Goal: Navigation & Orientation: Find specific page/section

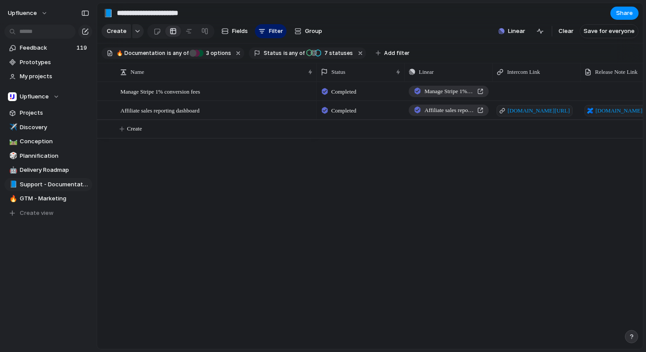
click at [628, 337] on button "button" at bounding box center [631, 336] width 13 height 13
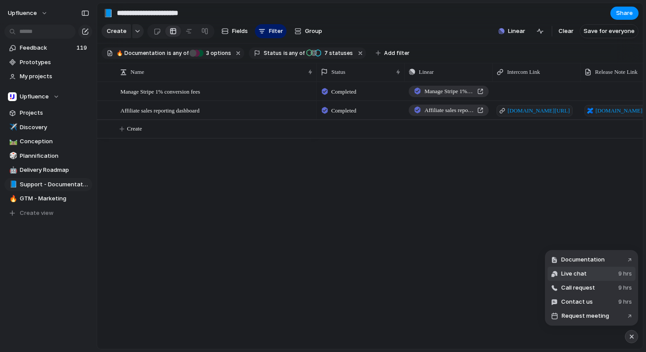
click at [585, 269] on button "Live chat 9 hrs" at bounding box center [592, 274] width 88 height 14
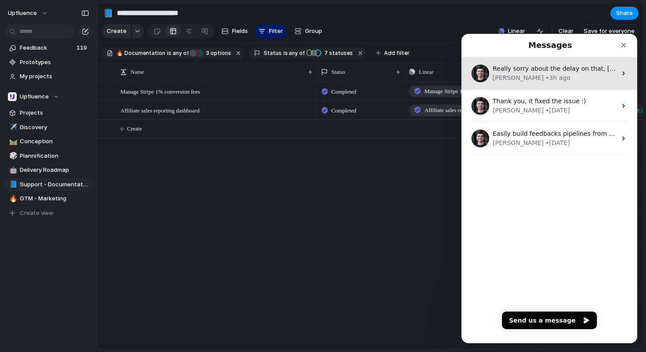
click at [546, 76] on div "• 3h ago" at bounding box center [558, 77] width 25 height 9
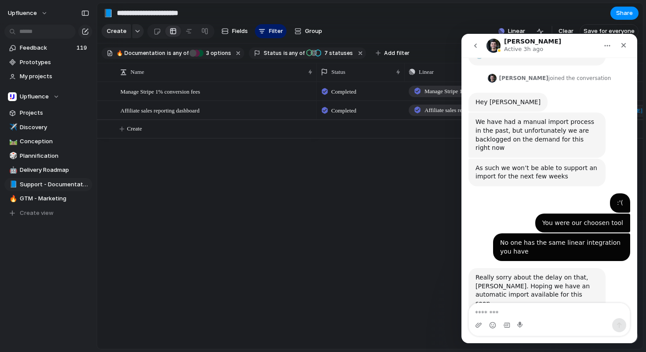
scroll to position [132, 0]
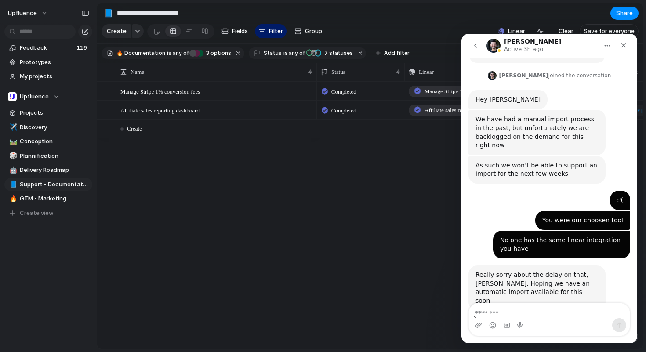
click at [554, 317] on textarea "Message…" at bounding box center [549, 310] width 161 height 15
click at [547, 314] on textarea "Message…" at bounding box center [549, 310] width 161 height 15
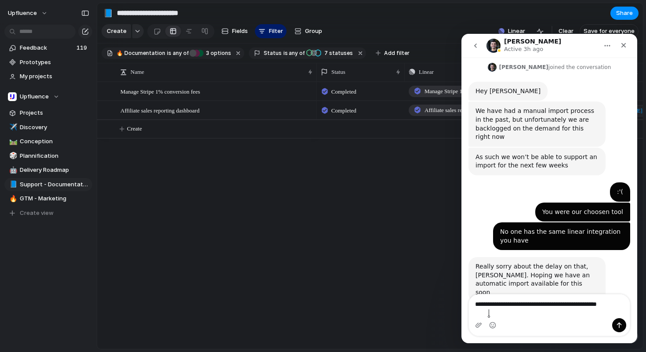
scroll to position [141, 0]
type textarea "**********"
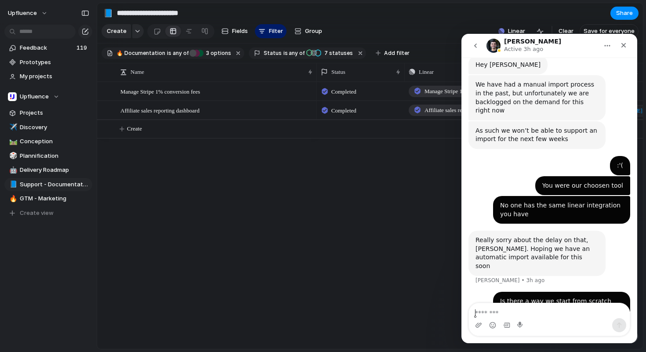
click at [530, 313] on textarea "Message…" at bounding box center [549, 310] width 161 height 15
click at [537, 314] on textarea "Message…" at bounding box center [549, 310] width 161 height 15
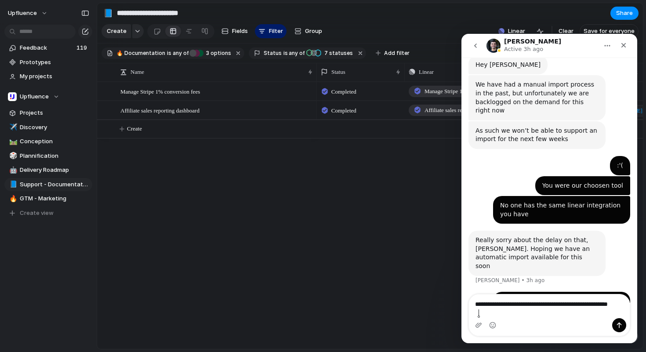
scroll to position [176, 0]
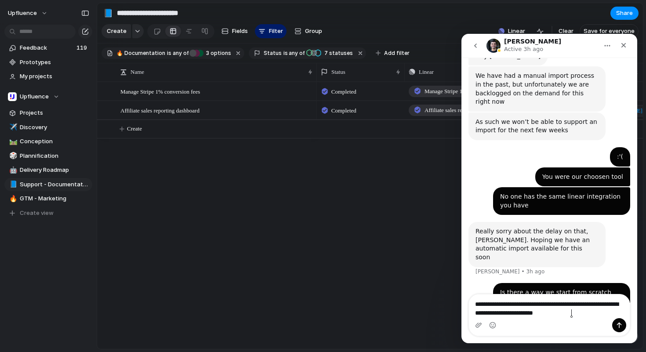
type textarea "**********"
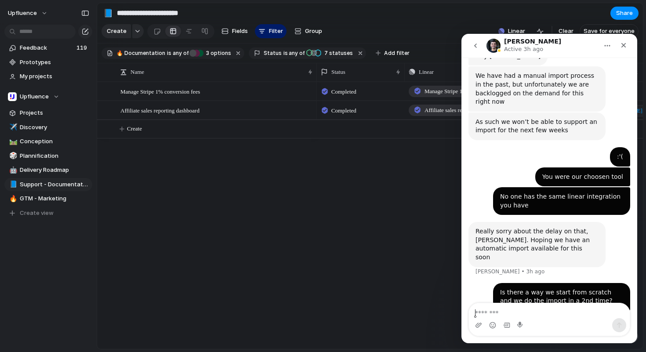
scroll to position [204, 0]
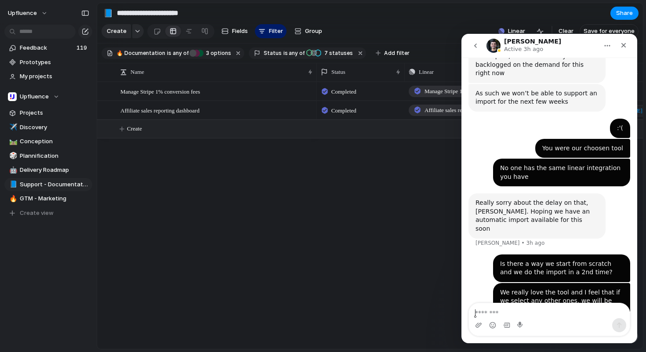
click at [381, 138] on button "Create" at bounding box center [381, 129] width 551 height 18
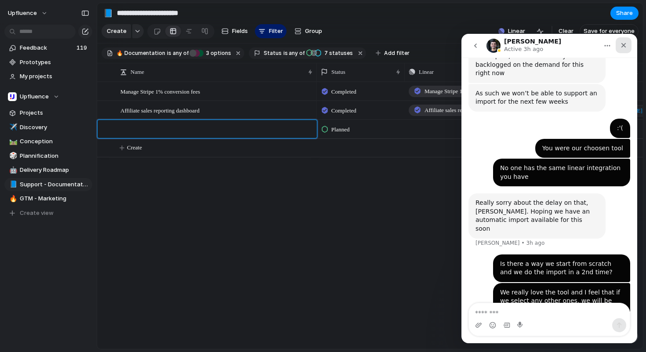
click at [619, 46] on div "Close" at bounding box center [624, 45] width 16 height 16
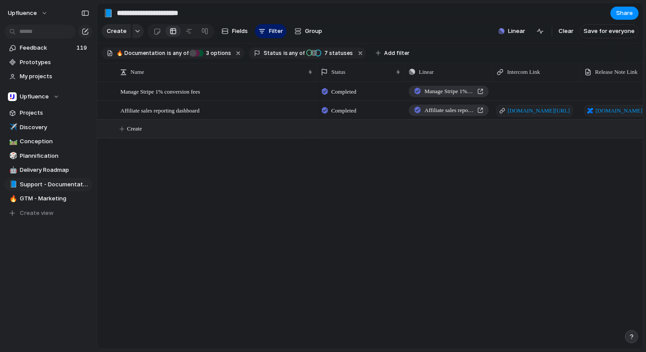
click at [34, 134] on div "✈️ Discovery 🛤️ Conception 🎲 Plannification 🤖 Delivery Roadmap 📘 Support - Docu…" at bounding box center [48, 170] width 88 height 99
click at [38, 153] on span "Plannification" at bounding box center [54, 156] width 69 height 9
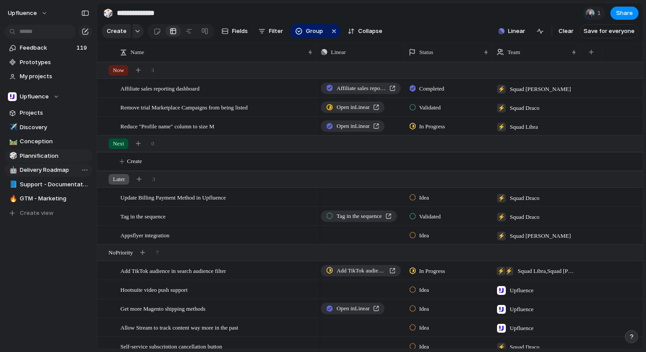
click at [49, 168] on span "Delivery Roadmap" at bounding box center [54, 170] width 69 height 9
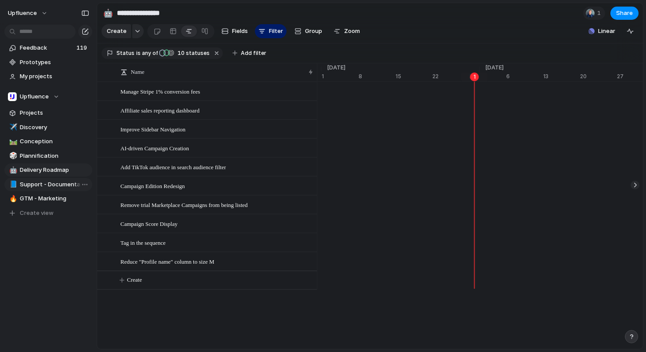
scroll to position [0, 5620]
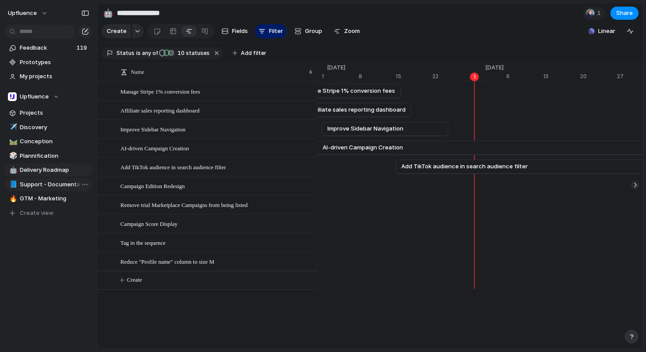
click at [50, 181] on span "Support - Documentation" at bounding box center [54, 184] width 69 height 9
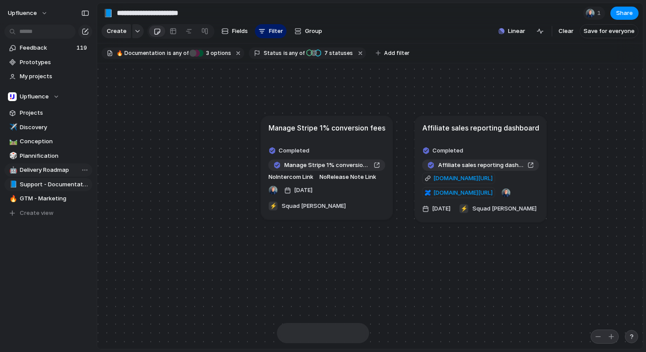
click at [50, 169] on span "Delivery Roadmap" at bounding box center [54, 170] width 69 height 9
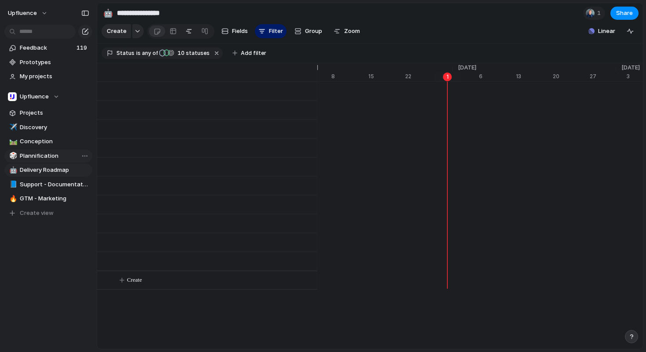
scroll to position [0, 5647]
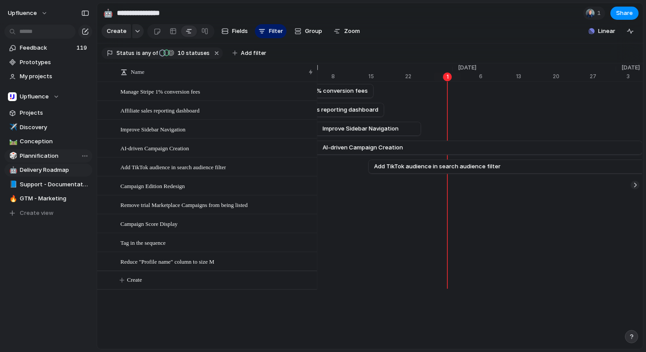
click at [45, 155] on span "Plannification" at bounding box center [54, 156] width 69 height 9
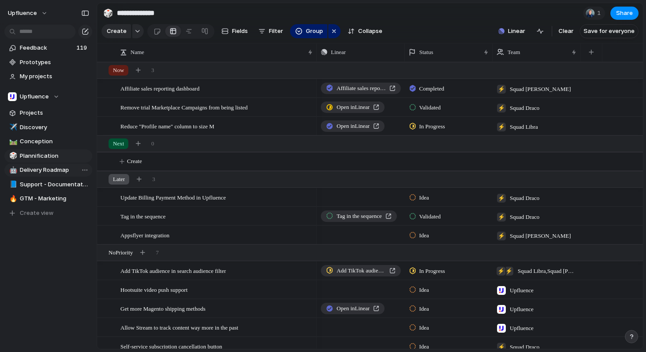
click at [44, 171] on span "Delivery Roadmap" at bounding box center [54, 170] width 69 height 9
type input "**********"
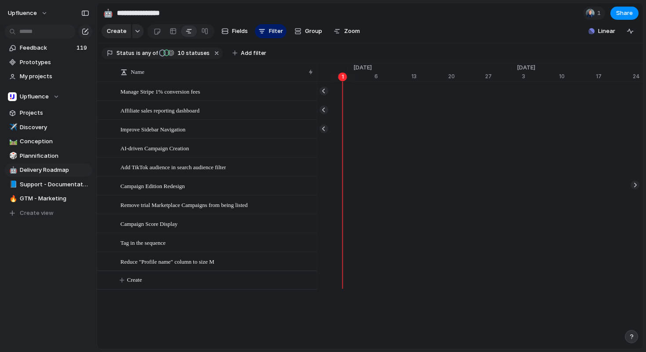
scroll to position [0, 5751]
